Goal: Task Accomplishment & Management: Use online tool/utility

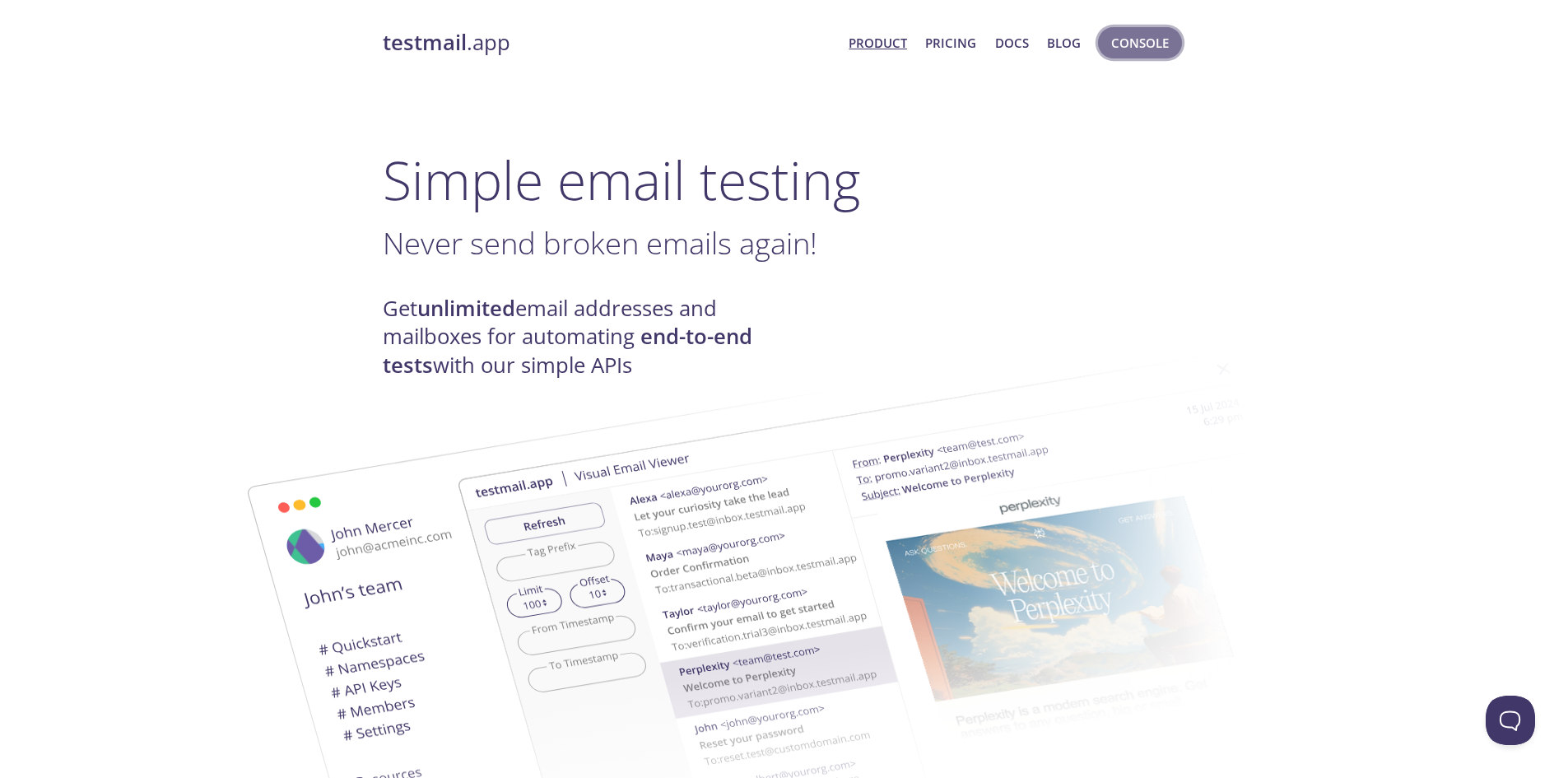
click at [1135, 49] on span "Console" at bounding box center [1139, 43] width 58 height 22
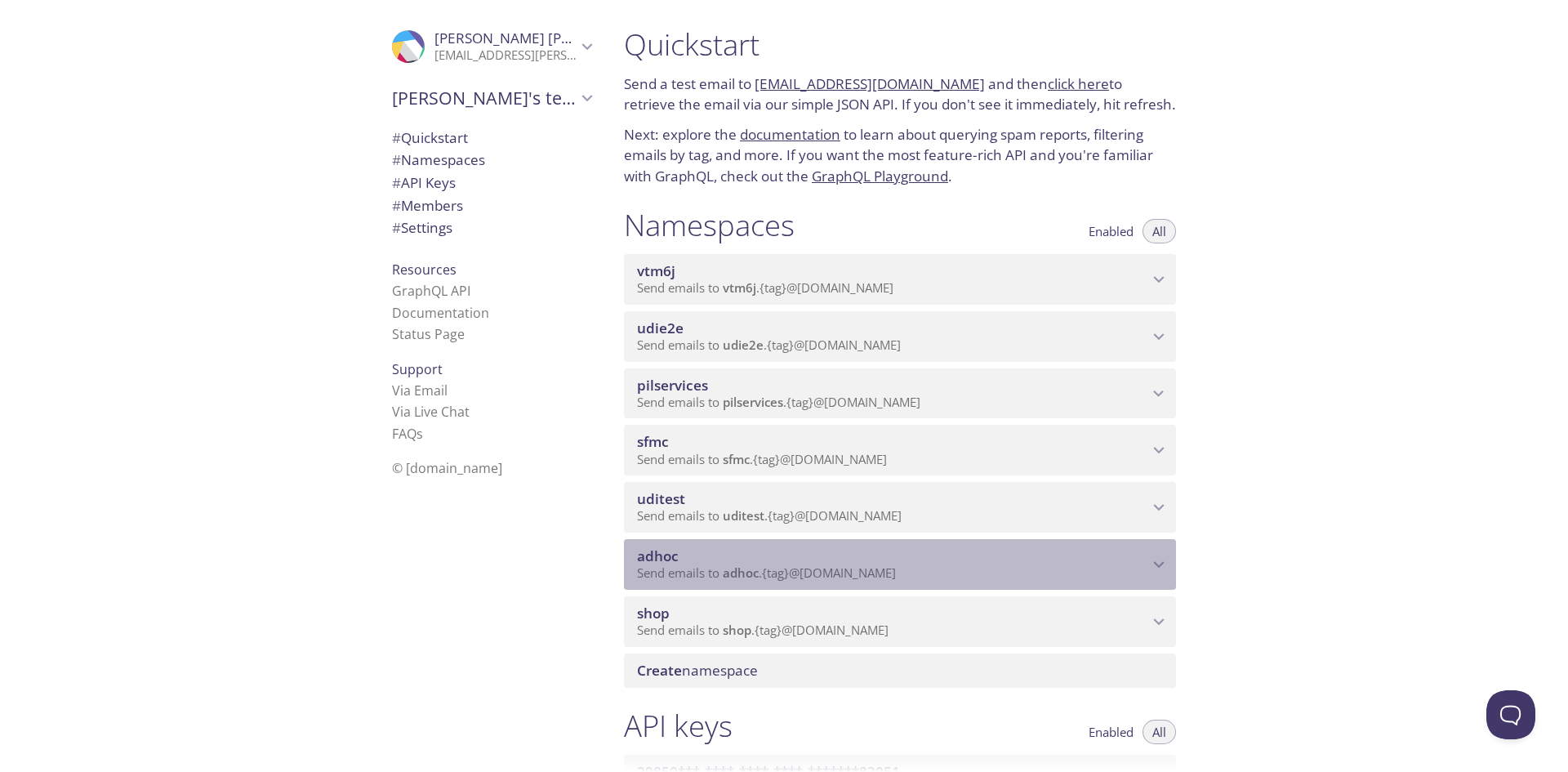
click at [751, 567] on span "adhoc" at bounding box center [740, 572] width 36 height 16
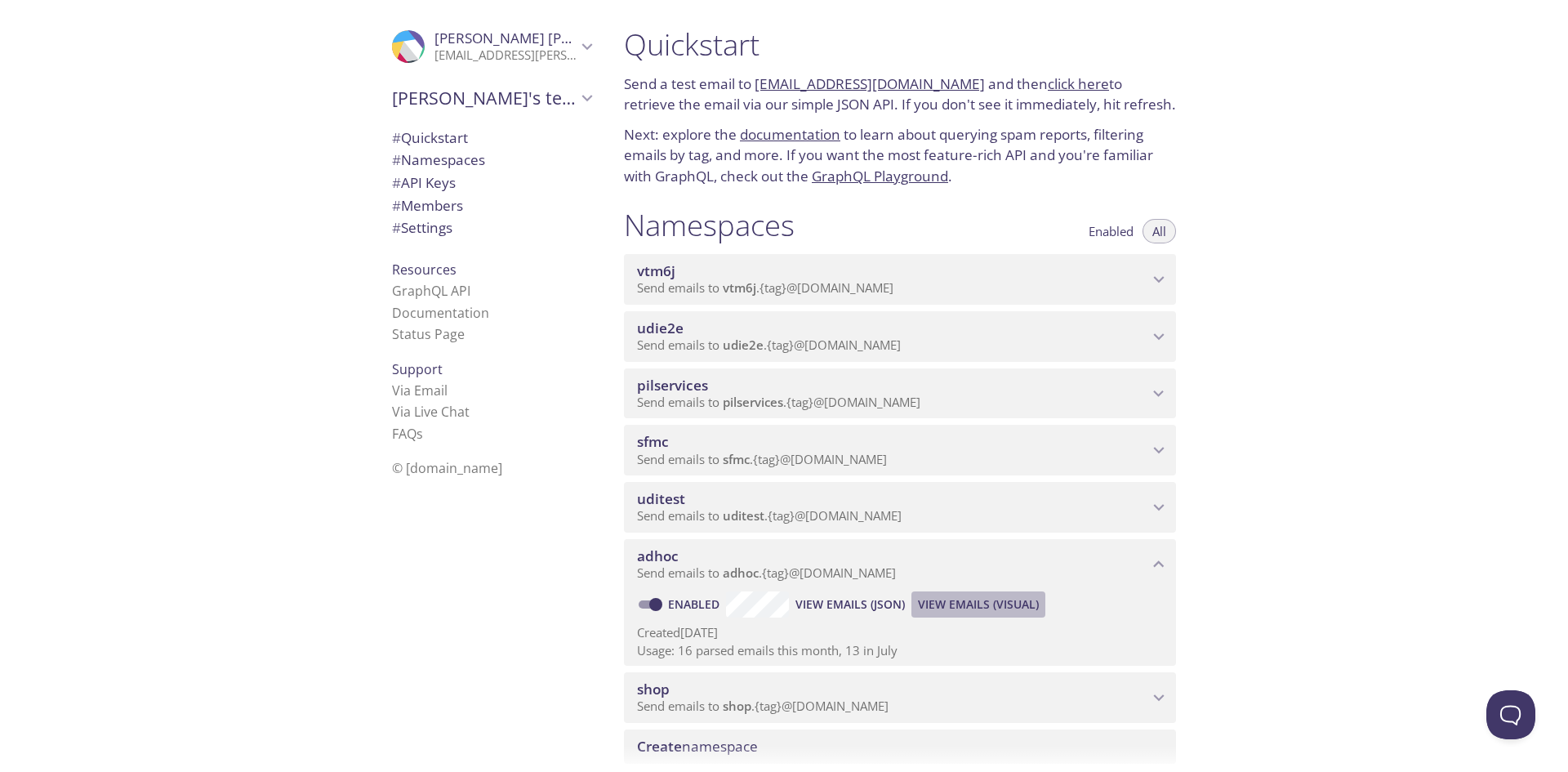
click at [963, 601] on span "View Emails (Visual)" at bounding box center [978, 604] width 121 height 19
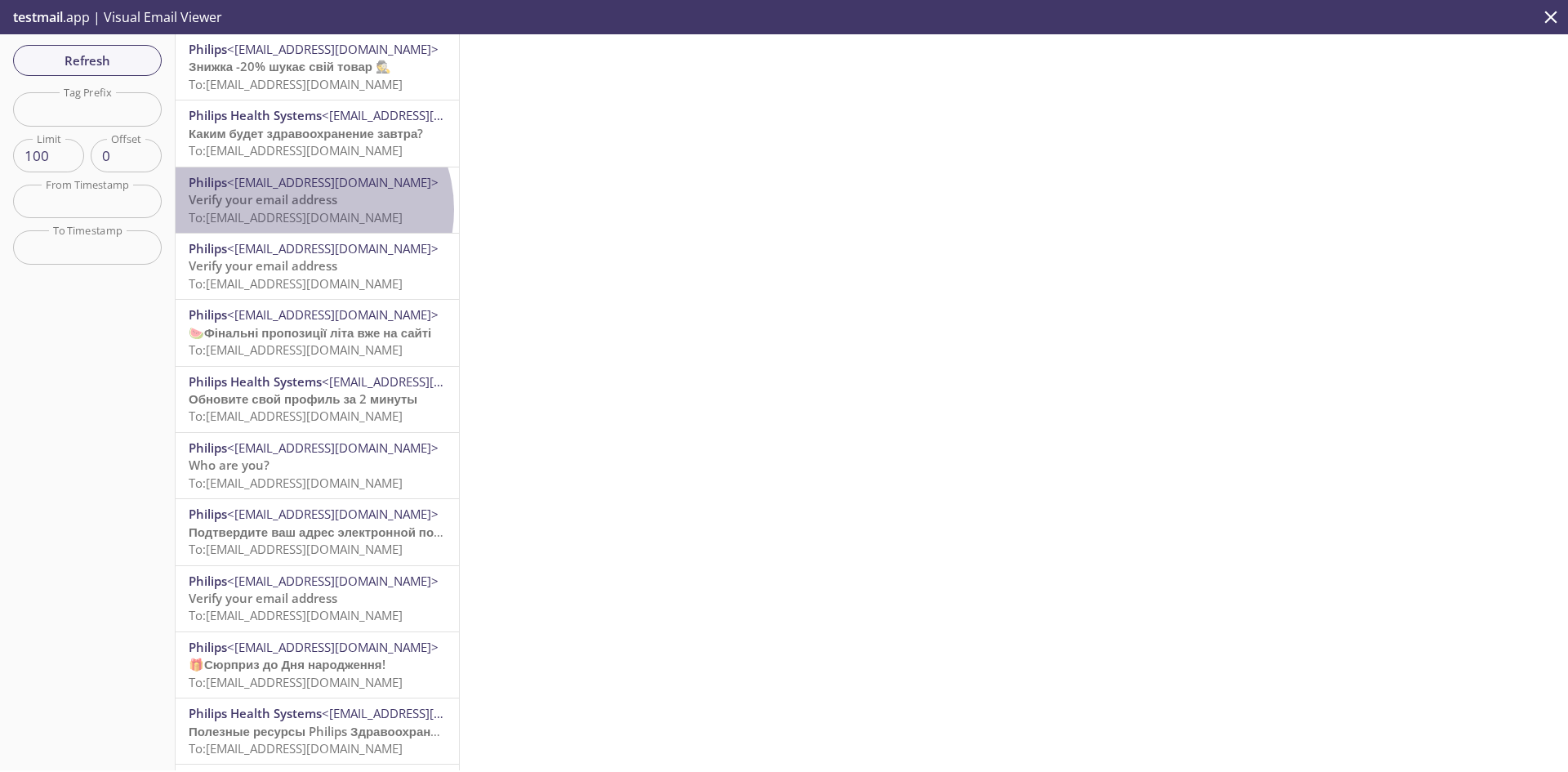
click at [310, 209] on span "To: adhoc.202508151457@inbox.testmail.app" at bounding box center [296, 217] width 214 height 16
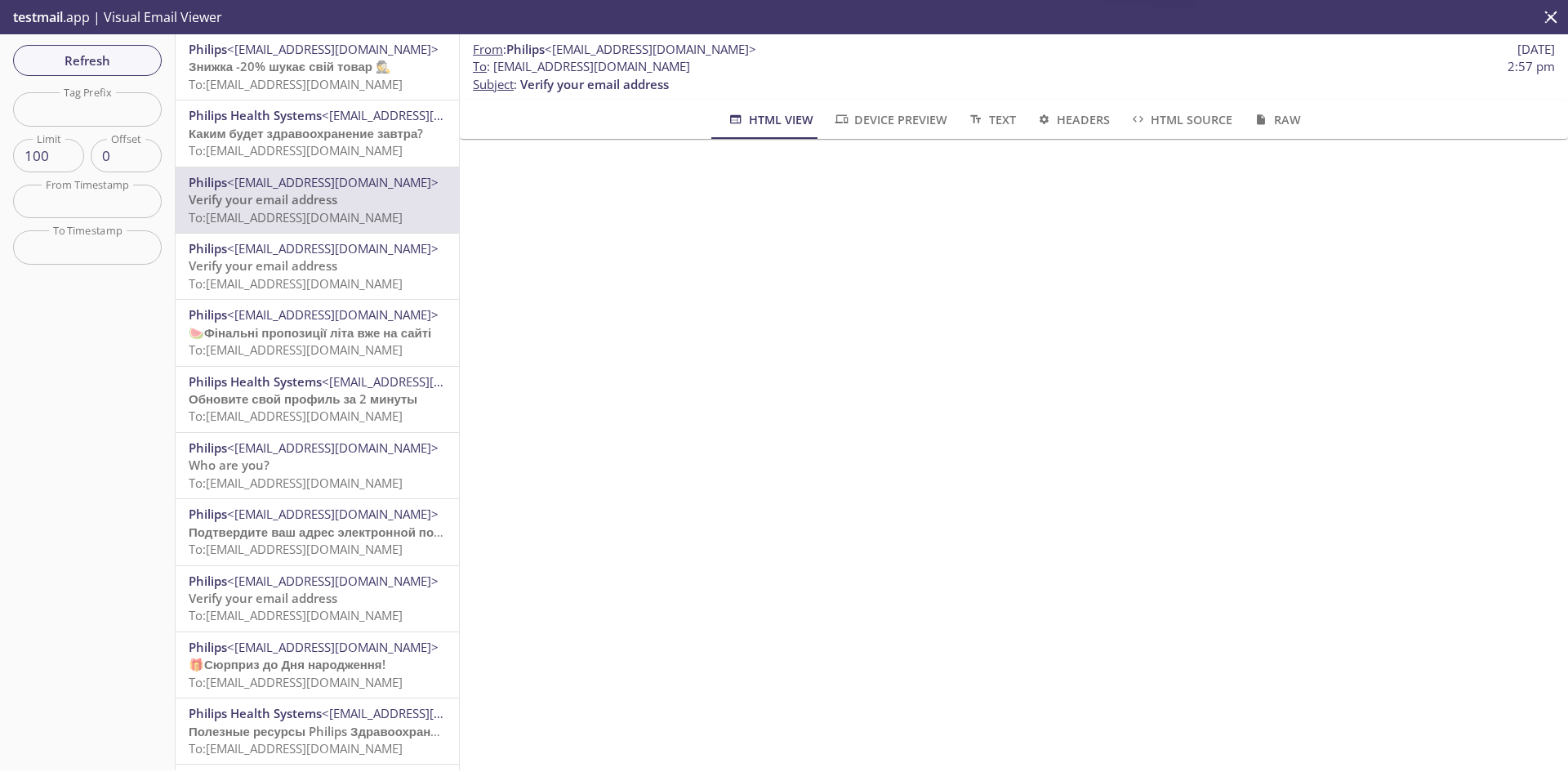
drag, startPoint x: 733, startPoint y: 67, endPoint x: 496, endPoint y: 71, distance: 237.0
click at [496, 71] on span "To : adhoc.202508151457@inbox.testmail.app" at bounding box center [582, 67] width 217 height 17
copy span "adhoc.202508151457@inbox.testmail.app"
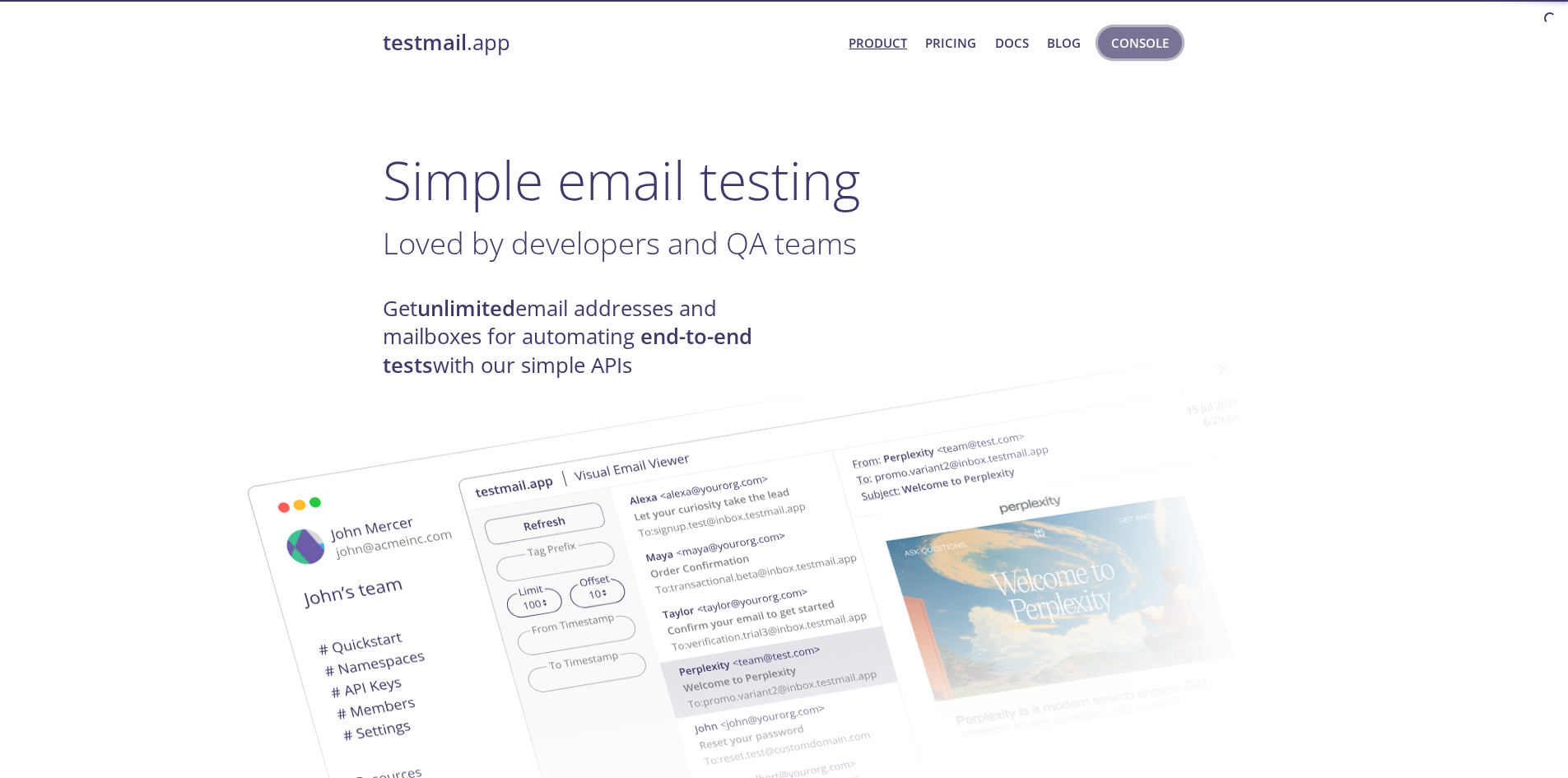
click at [1128, 48] on span "Console" at bounding box center [1139, 43] width 58 height 22
